Goal: Check status: Check status

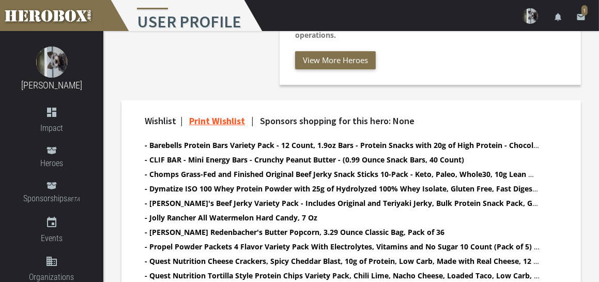
scroll to position [259, 0]
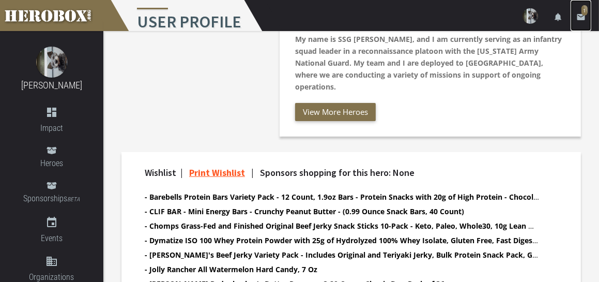
click at [583, 8] on span "1" at bounding box center [585, 10] width 6 height 10
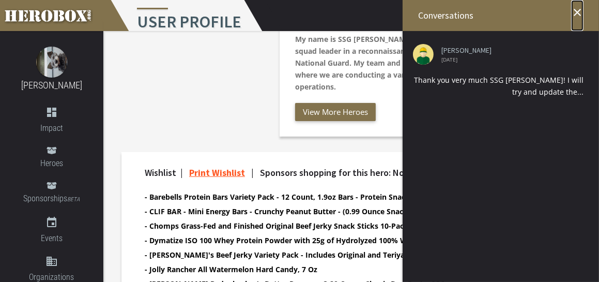
click at [577, 11] on icon "close" at bounding box center [577, 12] width 12 height 12
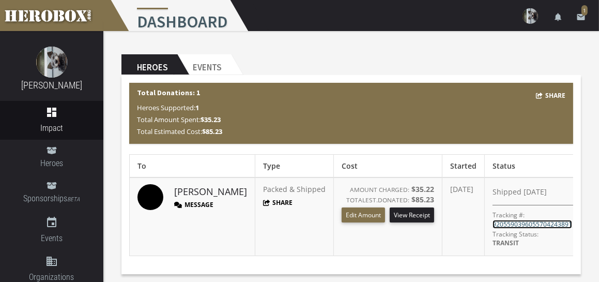
click at [527, 220] on link "9205590396055704243891" at bounding box center [533, 224] width 80 height 9
